Goal: Use online tool/utility: Utilize a website feature to perform a specific function

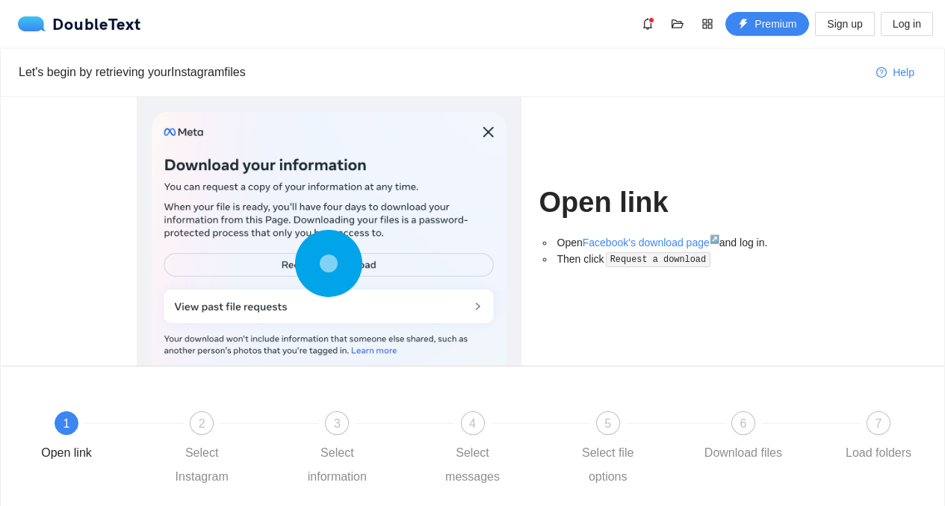
click at [343, 267] on circle at bounding box center [329, 264] width 28 height 28
click at [332, 265] on circle at bounding box center [329, 263] width 22 height 22
click at [332, 265] on circle at bounding box center [328, 263] width 20 height 20
click at [332, 265] on circle at bounding box center [329, 263] width 20 height 20
click at [207, 423] on div at bounding box center [269, 423] width 135 height 6
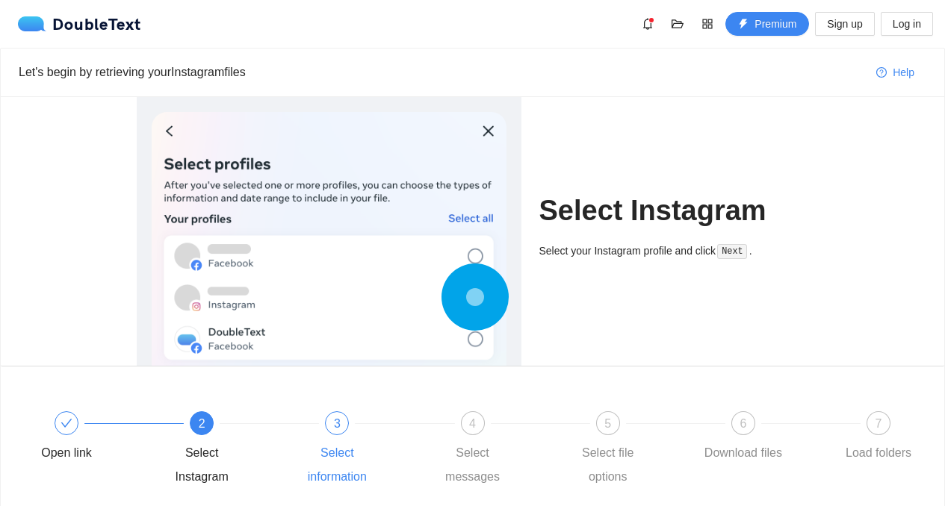
click at [336, 424] on span "3" at bounding box center [337, 423] width 7 height 13
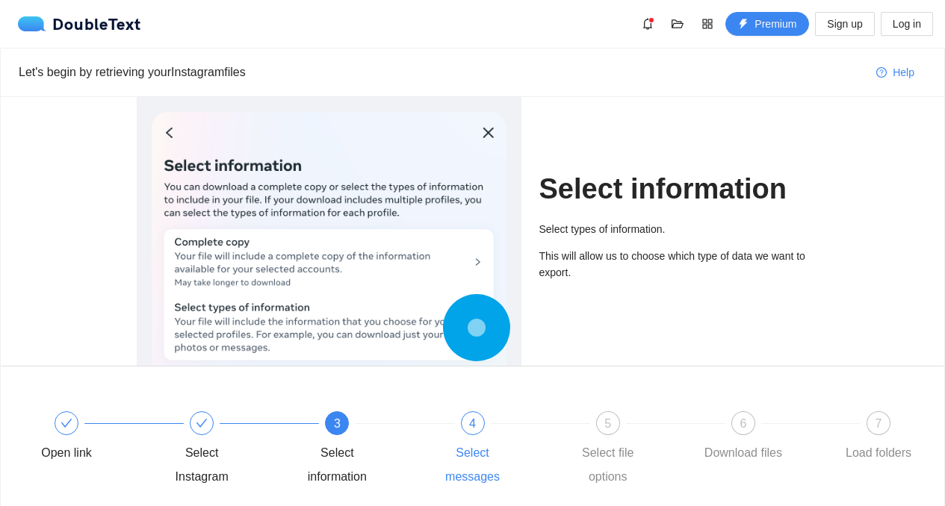
click at [477, 435] on div "4 Select messages" at bounding box center [496, 450] width 135 height 78
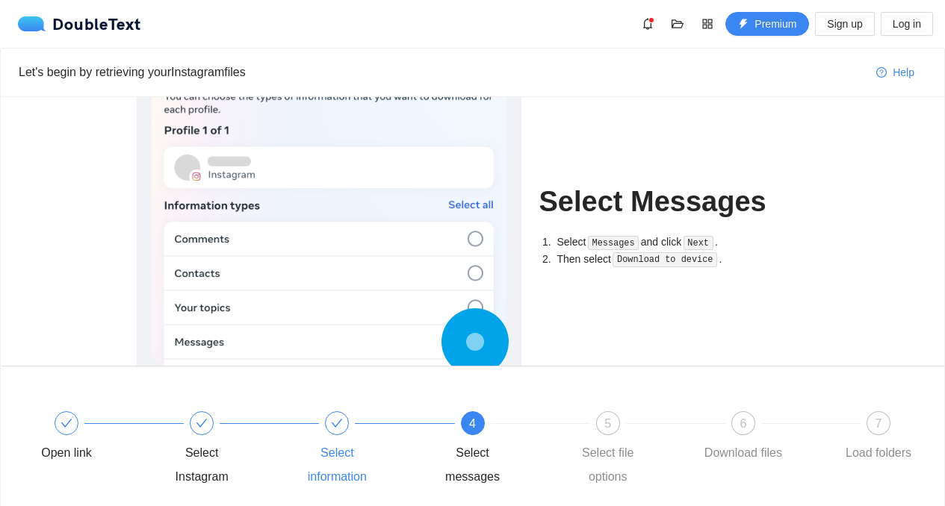
scroll to position [121, 0]
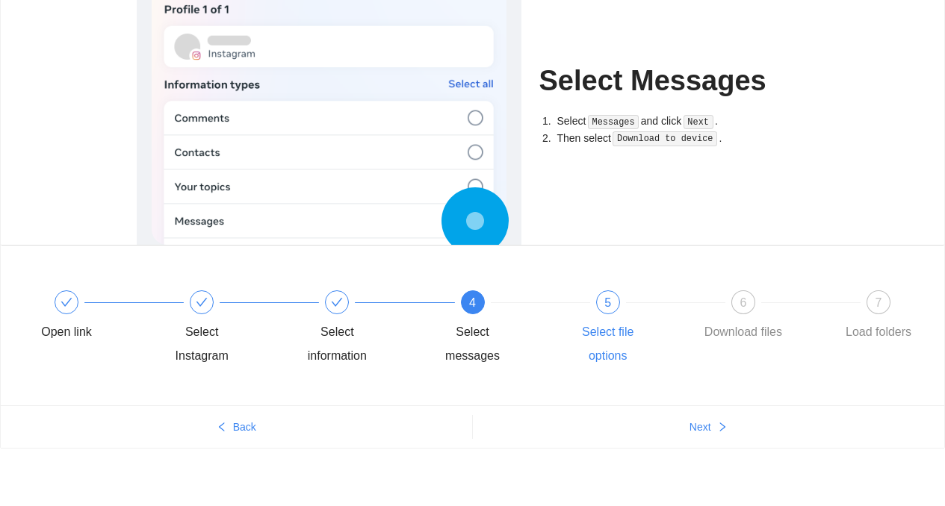
click at [598, 301] on div "5" at bounding box center [608, 302] width 24 height 24
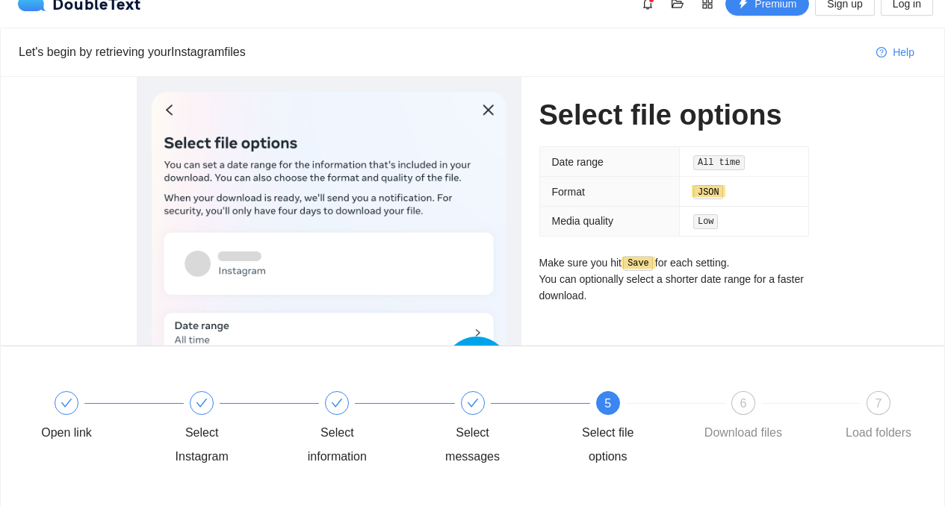
scroll to position [18, 0]
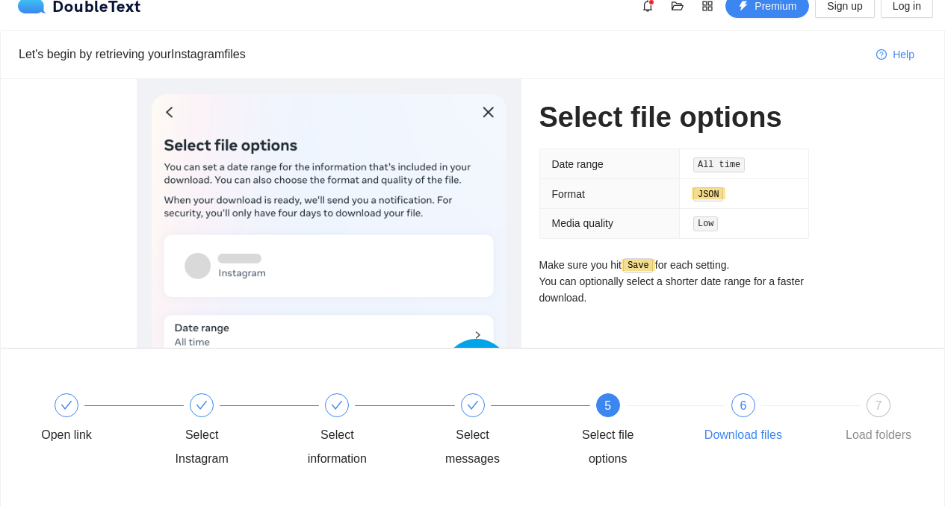
click at [747, 409] on div "6" at bounding box center [743, 405] width 24 height 24
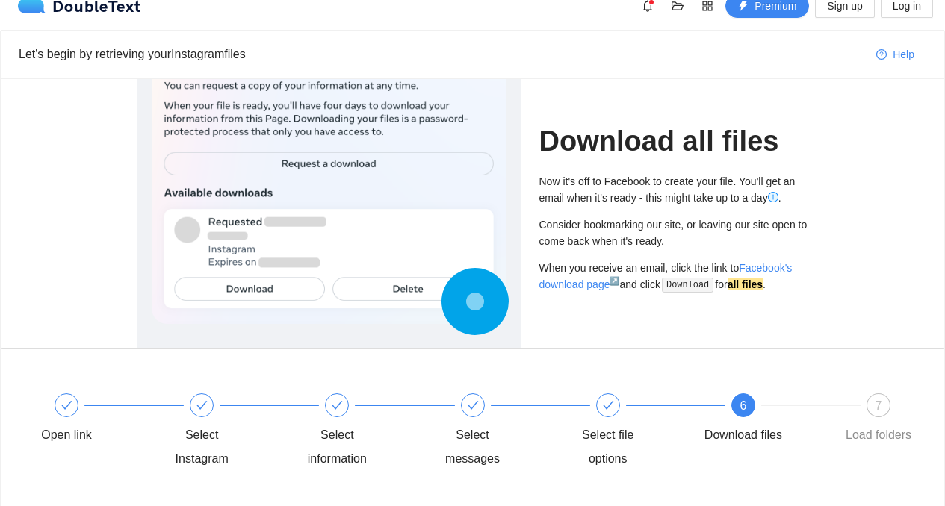
click at [468, 300] on circle at bounding box center [474, 300] width 21 height 21
click at [468, 300] on circle at bounding box center [474, 301] width 21 height 21
click at [869, 402] on div "7" at bounding box center [878, 405] width 24 height 24
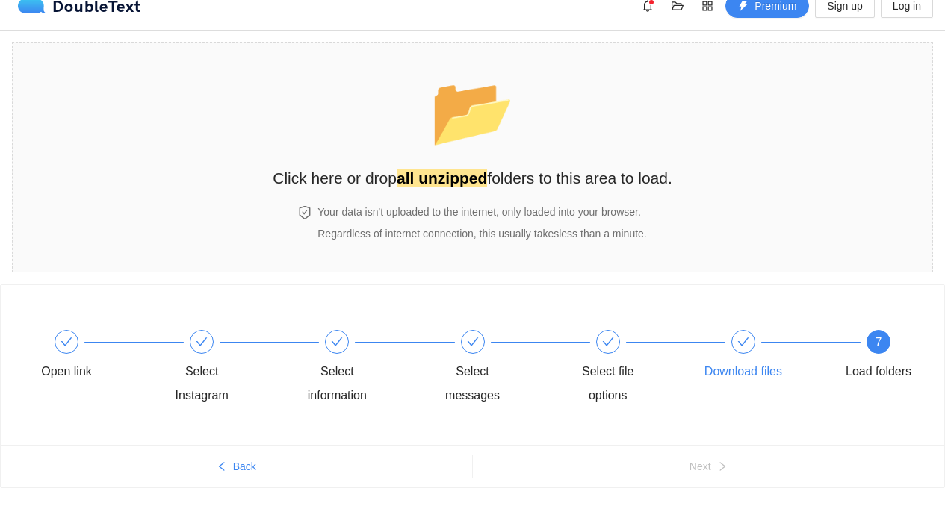
click at [738, 336] on icon "check" at bounding box center [743, 342] width 12 height 12
